Goal: Information Seeking & Learning: Learn about a topic

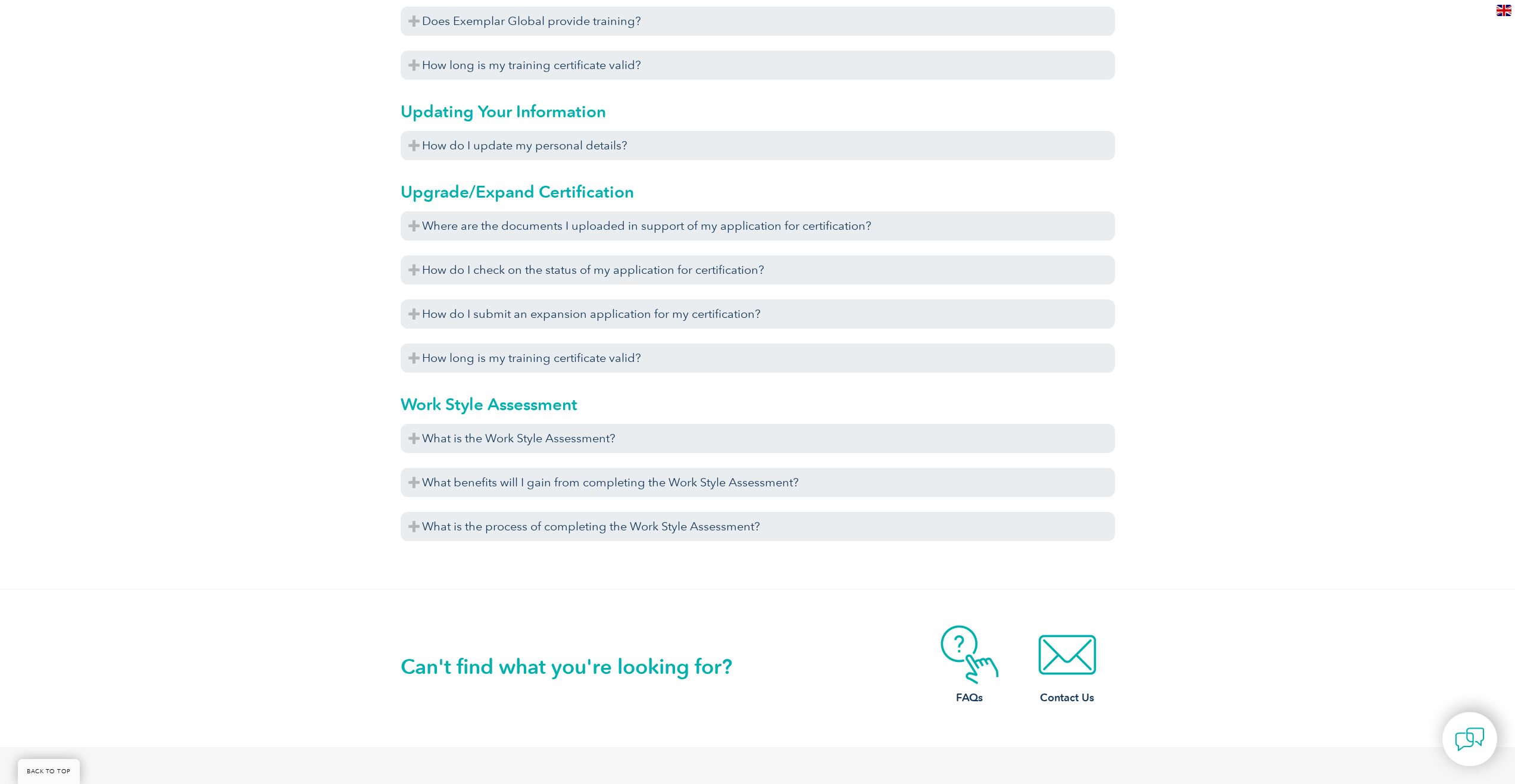
scroll to position [4165, 0]
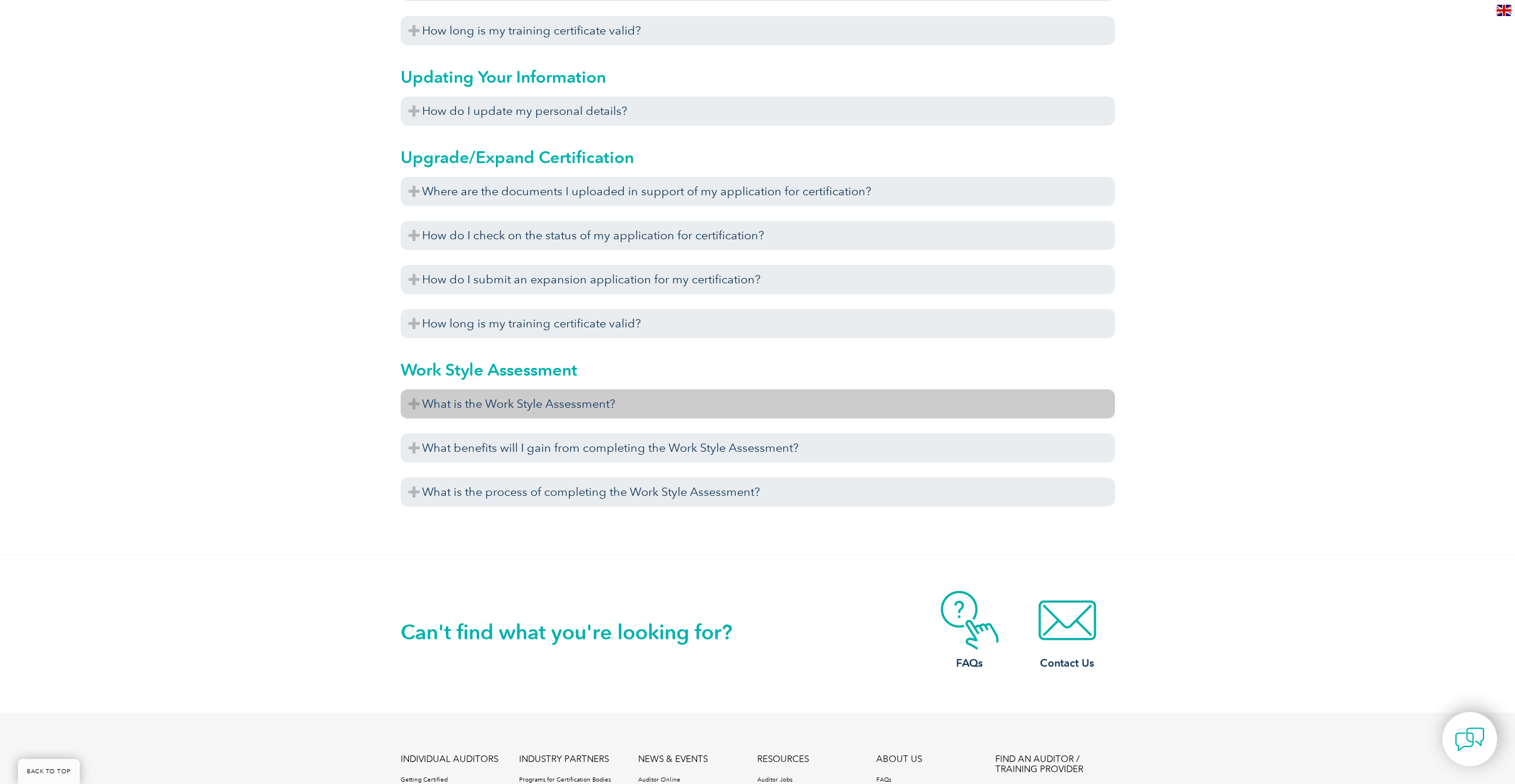
click at [412, 406] on h3 "What is the Work Style Assessment?" at bounding box center [757, 404] width 714 height 29
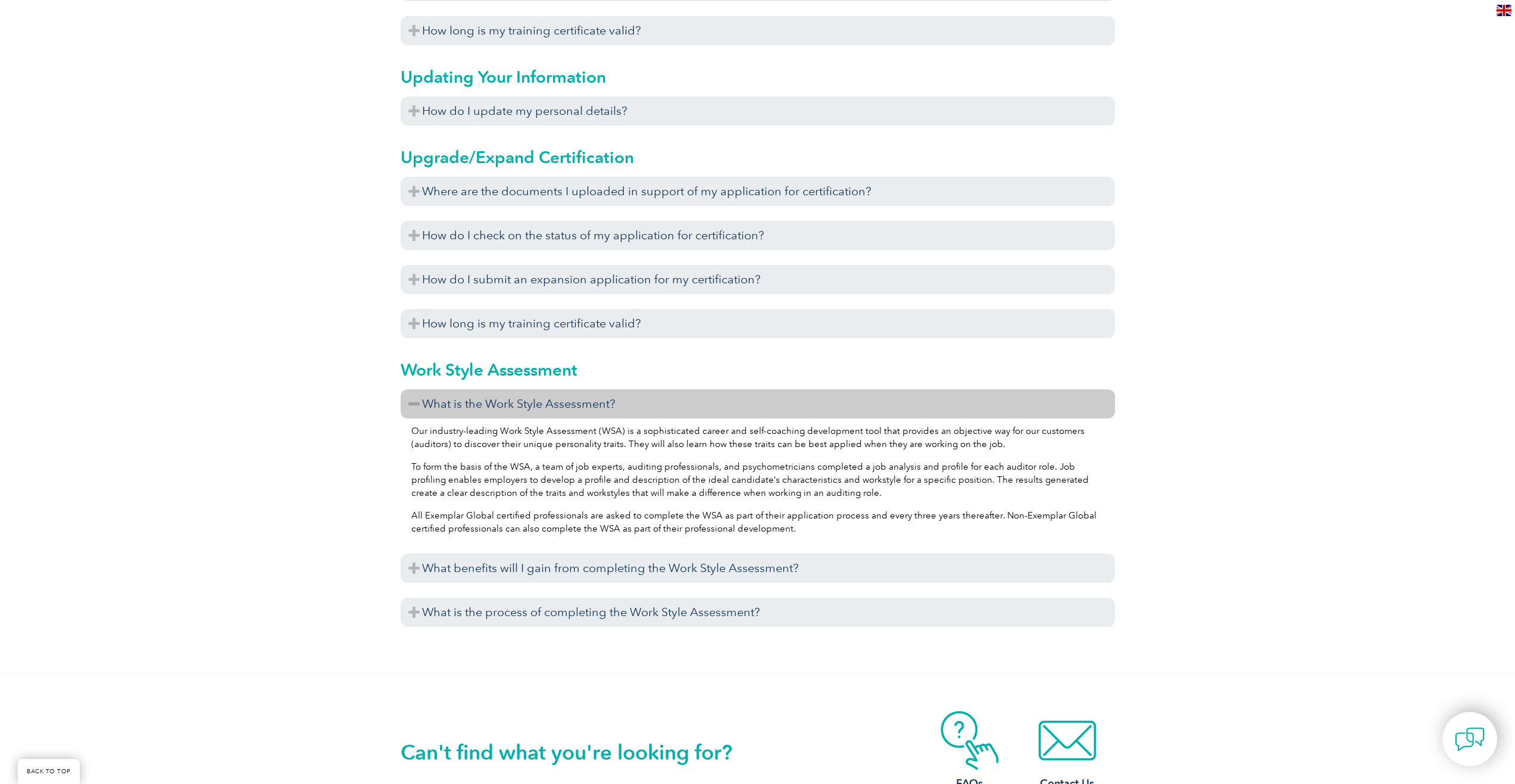
click at [412, 406] on h3 "What is the Work Style Assessment?" at bounding box center [757, 404] width 714 height 29
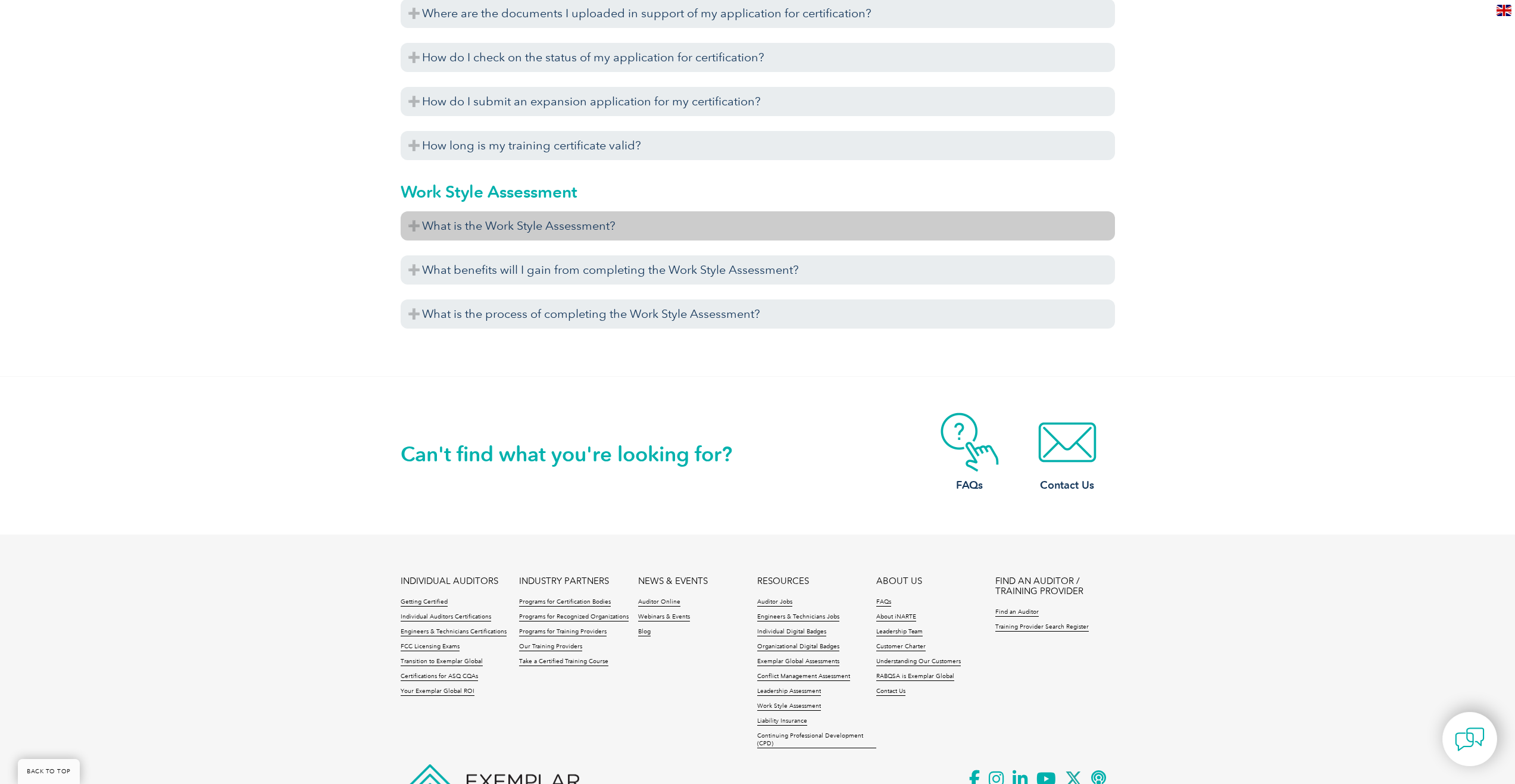
scroll to position [4364, 0]
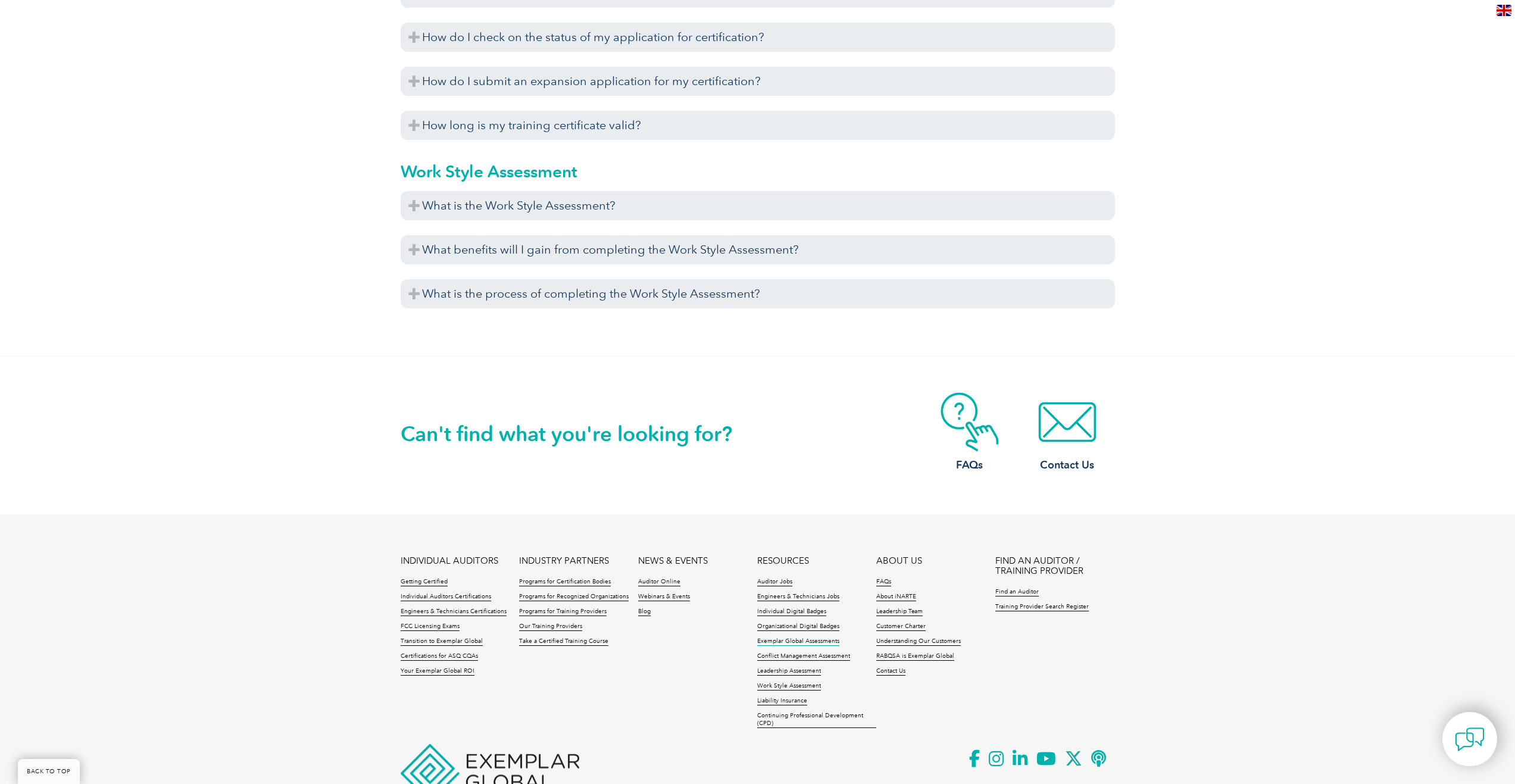
click at [781, 641] on link "Exemplar Global Assessments" at bounding box center [798, 641] width 82 height 9
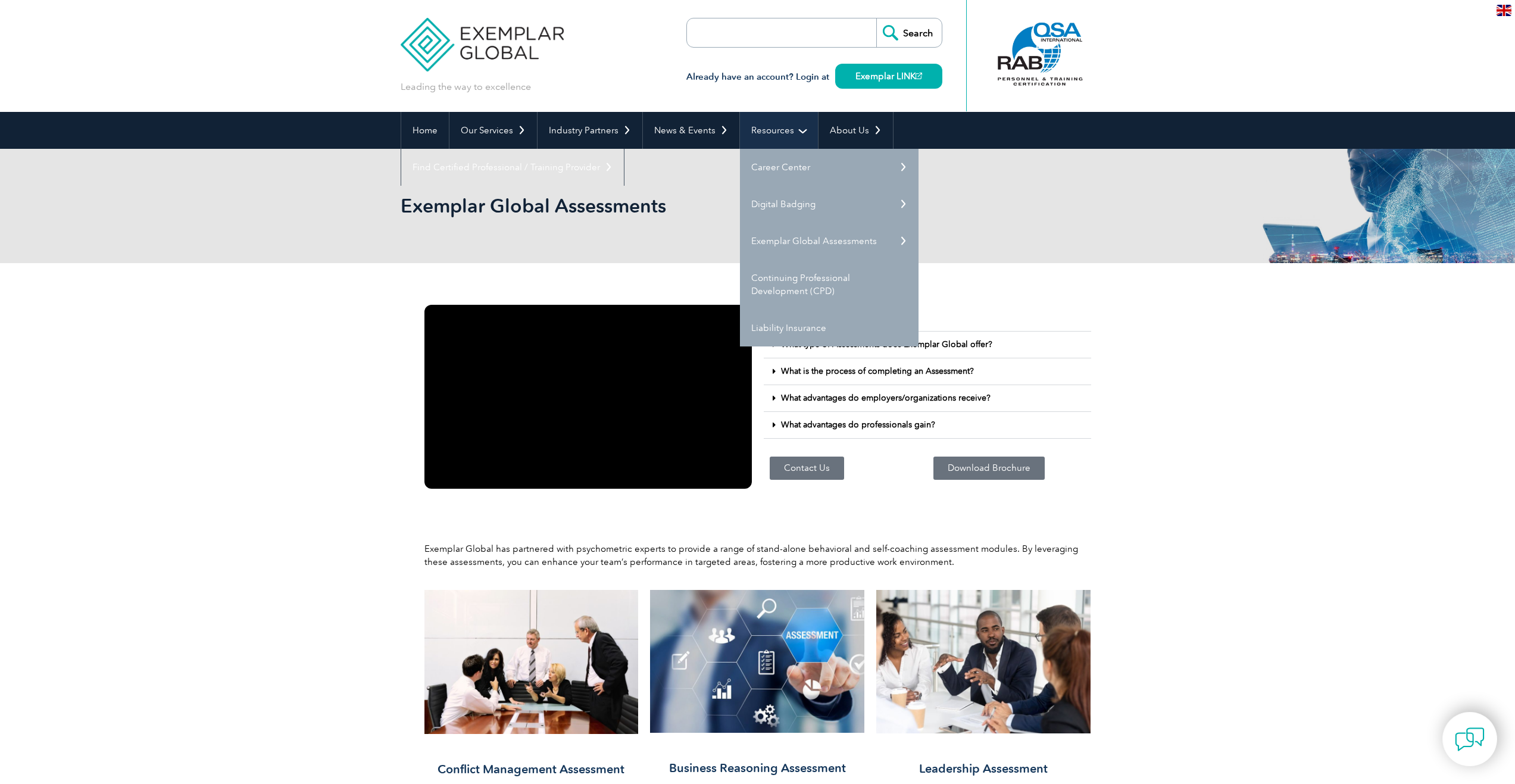
click at [769, 124] on link "Resources" at bounding box center [778, 130] width 78 height 37
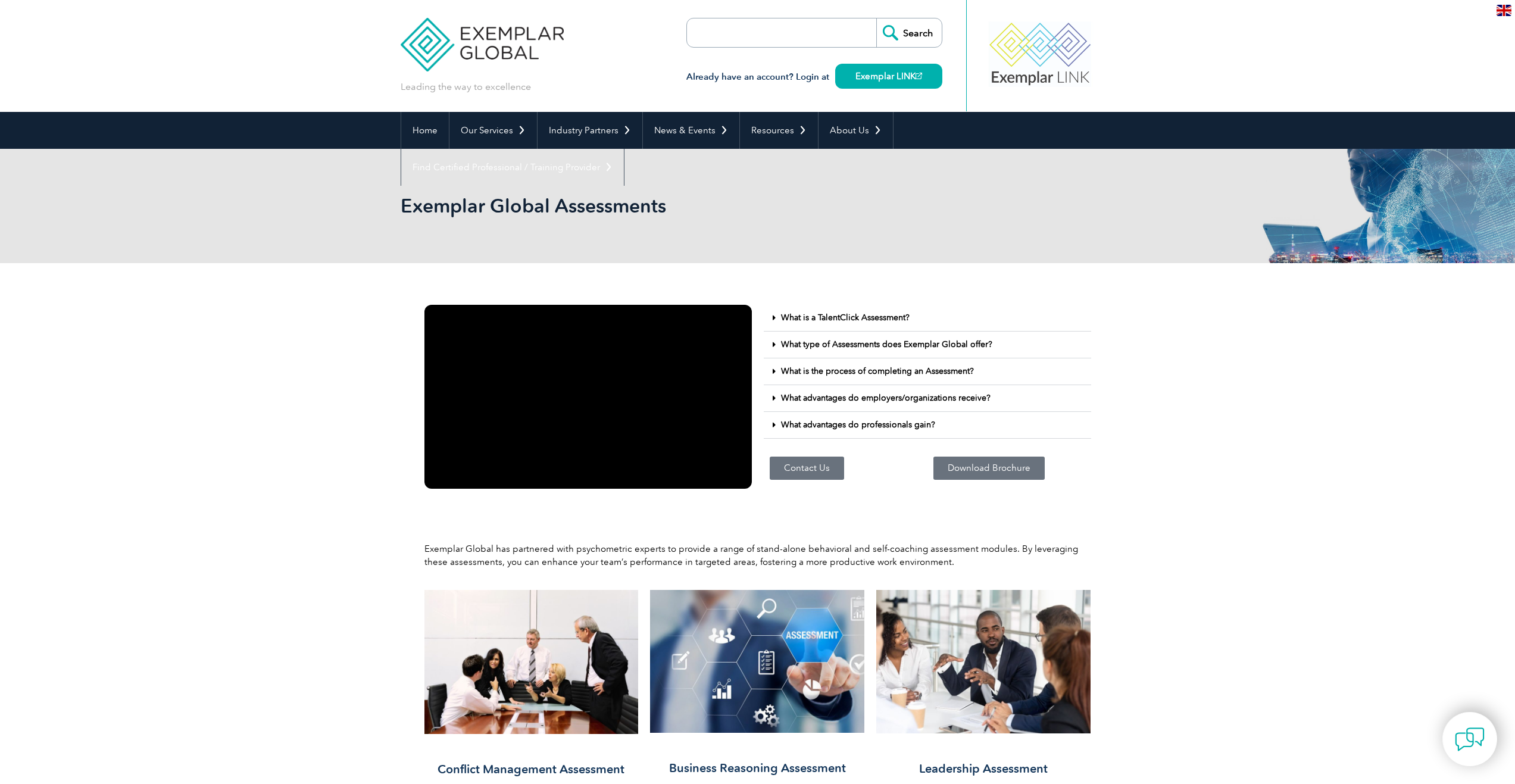
click at [904, 191] on div "Exemplar Global Assessments" at bounding box center [757, 206] width 714 height 115
